Goal: Navigation & Orientation: Find specific page/section

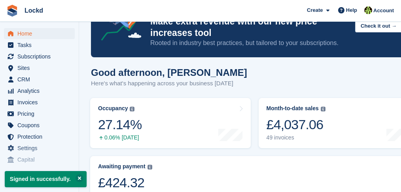
scroll to position [42, 0]
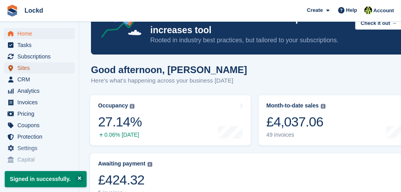
click at [29, 69] on span "Sites" at bounding box center [40, 67] width 47 height 11
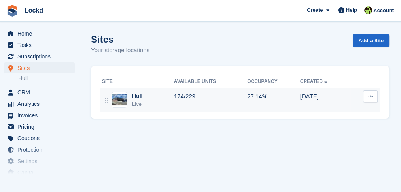
click at [135, 96] on div "Hull" at bounding box center [137, 96] width 10 height 8
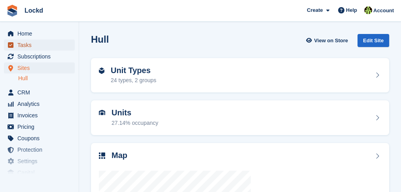
click at [25, 44] on span "Tasks" at bounding box center [40, 45] width 47 height 11
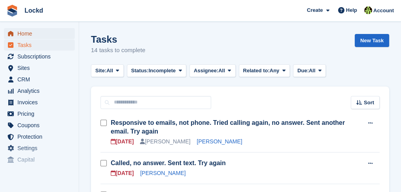
click at [24, 34] on span "Home" at bounding box center [40, 33] width 47 height 11
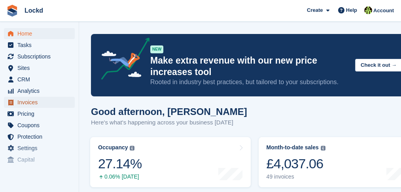
click at [32, 104] on span "Invoices" at bounding box center [40, 102] width 47 height 11
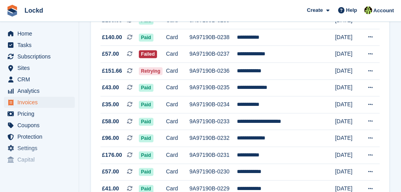
scroll to position [401, 0]
